Goal: Task Accomplishment & Management: Manage account settings

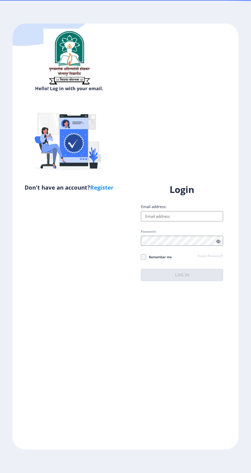
click at [187, 221] on input "Email address:" at bounding box center [182, 216] width 82 height 10
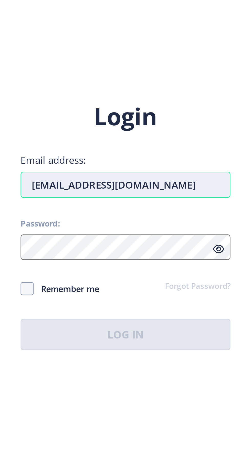
type input "[EMAIL_ADDRESS][DOMAIN_NAME]"
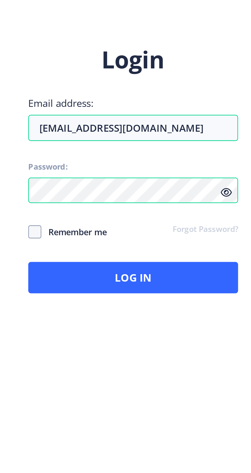
click at [161, 260] on span "Remember me" at bounding box center [159, 257] width 26 height 6
click at [141, 257] on input "Remember me" at bounding box center [141, 257] width 0 height 0
checkbox input "true"
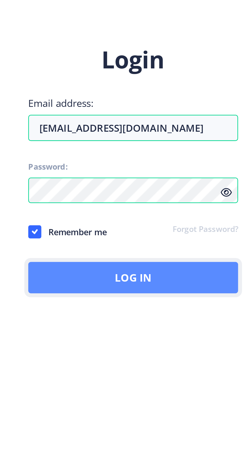
click at [188, 281] on button "Log In" at bounding box center [182, 275] width 82 height 12
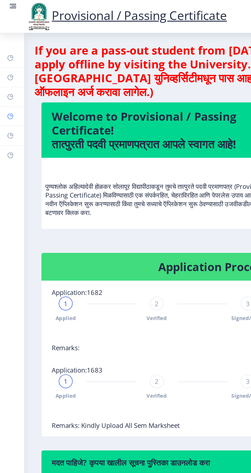
click at [8, 71] on rect at bounding box center [6, 69] width 4 height 4
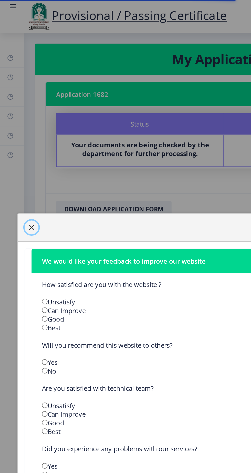
click at [21, 137] on span "button" at bounding box center [19, 135] width 4 height 4
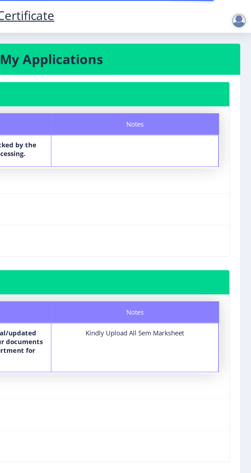
click at [242, 9] on div at bounding box center [244, 12] width 10 height 10
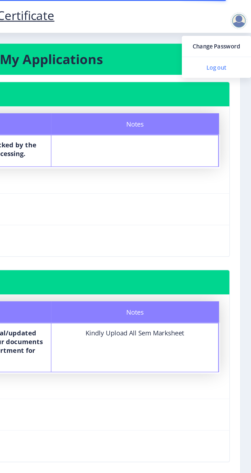
click at [237, 40] on span "Log out" at bounding box center [230, 40] width 33 height 6
